Goal: Task Accomplishment & Management: Use online tool/utility

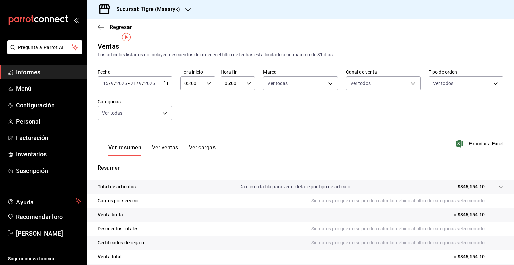
scroll to position [9, 0]
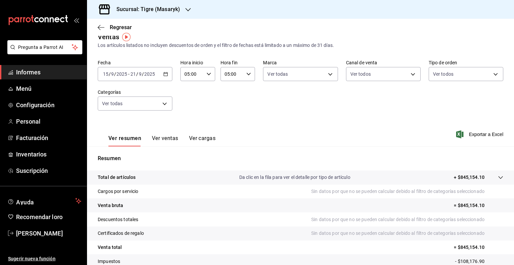
click at [163, 72] on icon "button" at bounding box center [165, 74] width 5 height 5
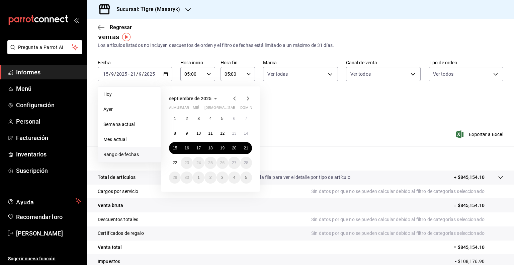
click at [348, 113] on div "Fecha [DATE] [DATE] - [DATE] [DATE] [PERSON_NAME] Semana actual Mes actual [GEO…" at bounding box center [301, 89] width 406 height 59
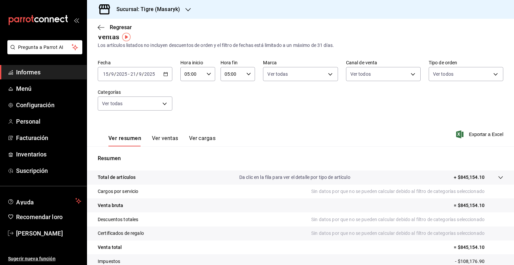
click at [163, 74] on icon "button" at bounding box center [165, 74] width 5 height 5
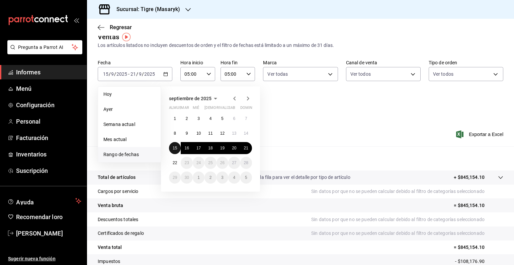
click at [173, 147] on font "15" at bounding box center [175, 148] width 4 height 5
click at [175, 162] on font "22" at bounding box center [175, 162] width 4 height 5
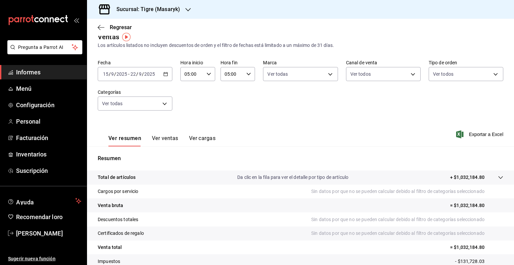
click at [162, 138] on font "Ver ventas" at bounding box center [165, 138] width 26 height 6
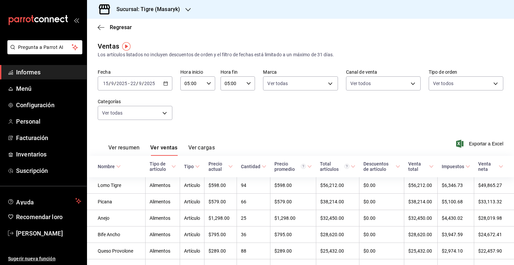
click at [122, 147] on font "Ver resumen" at bounding box center [123, 147] width 31 height 6
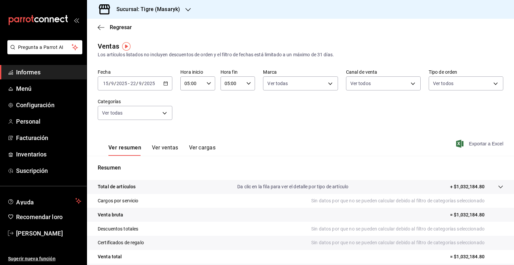
click at [477, 142] on font "Exportar a Excel" at bounding box center [486, 143] width 34 height 5
